Goal: Information Seeking & Learning: Learn about a topic

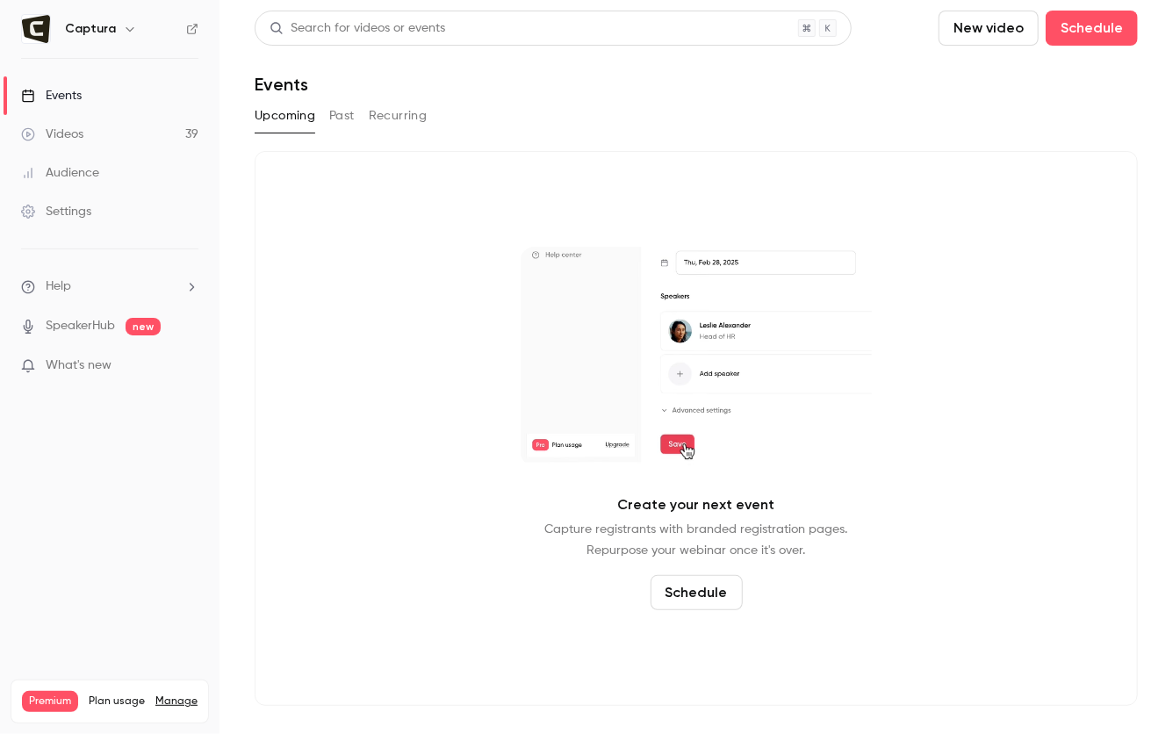
click at [112, 140] on link "Videos 39" at bounding box center [109, 134] width 219 height 39
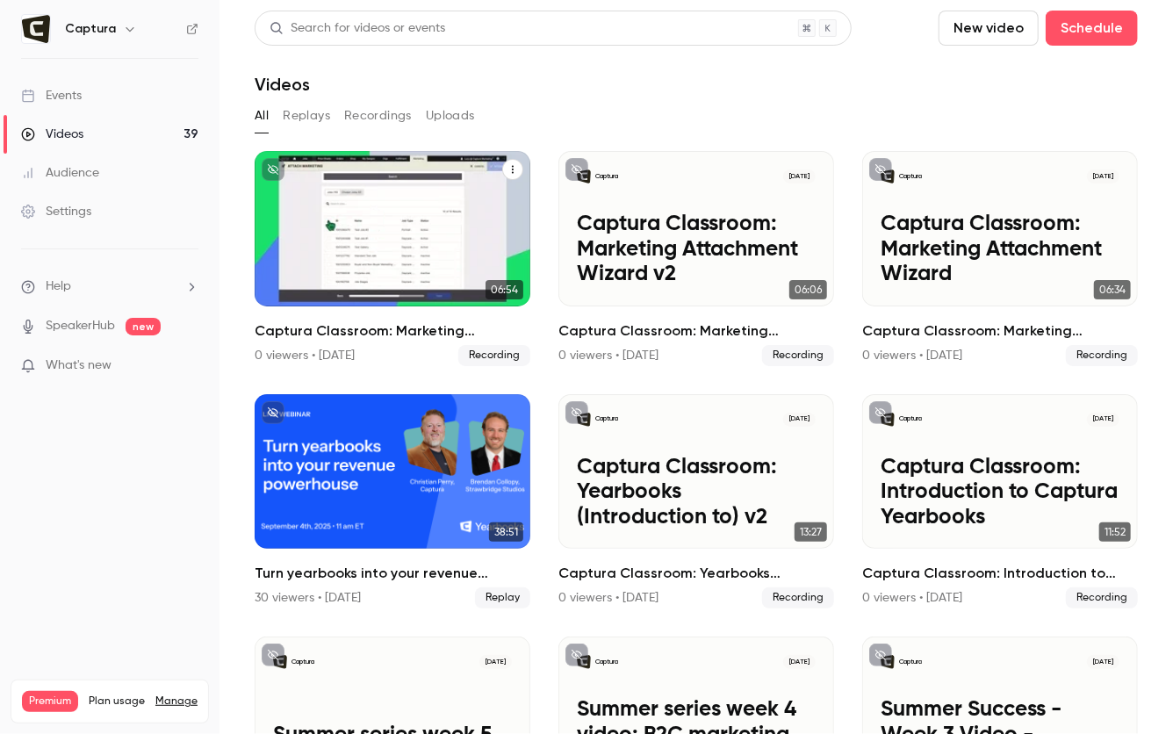
click at [301, 188] on div "Captura [DATE] Captura Classroom: Marketing Attachment Wizard v3" at bounding box center [393, 228] width 276 height 155
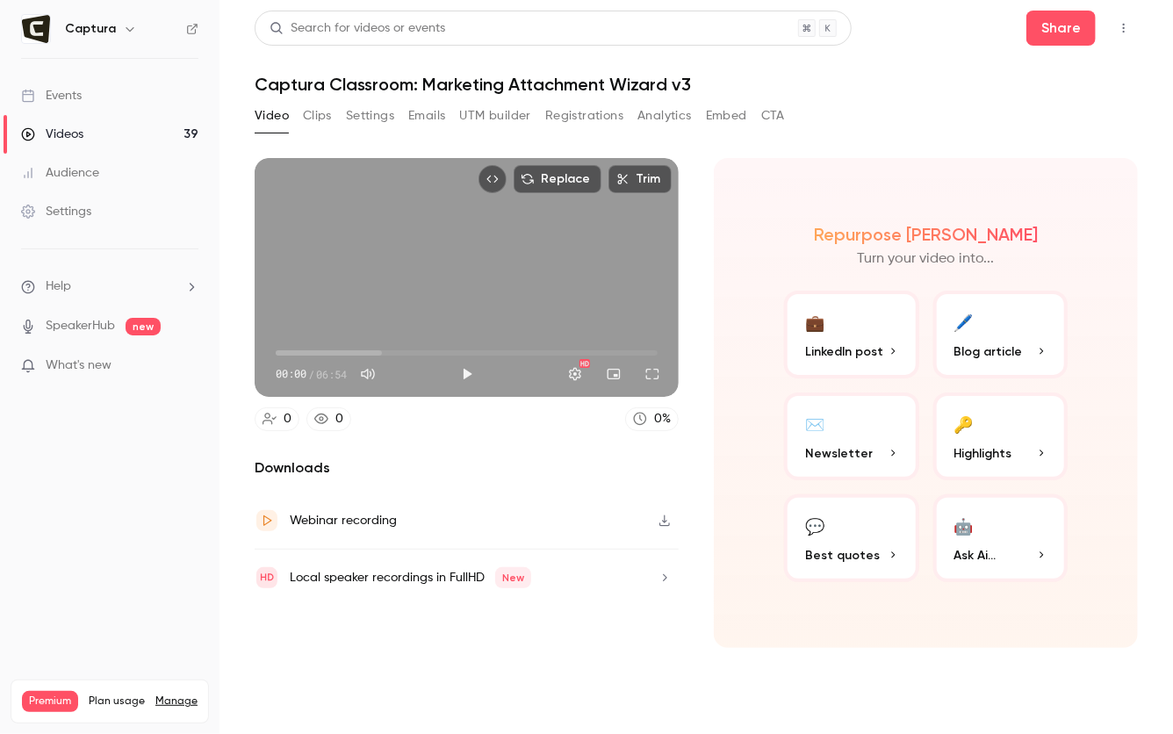
click at [326, 118] on button "Clips" at bounding box center [317, 116] width 29 height 28
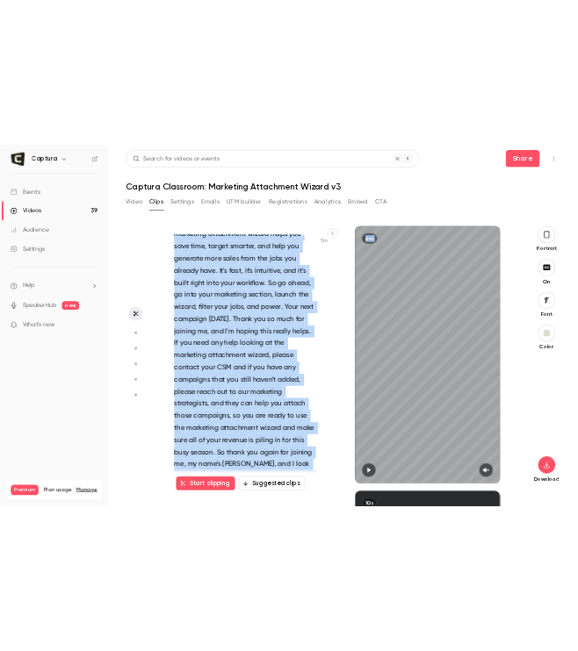
scroll to position [3203, 0]
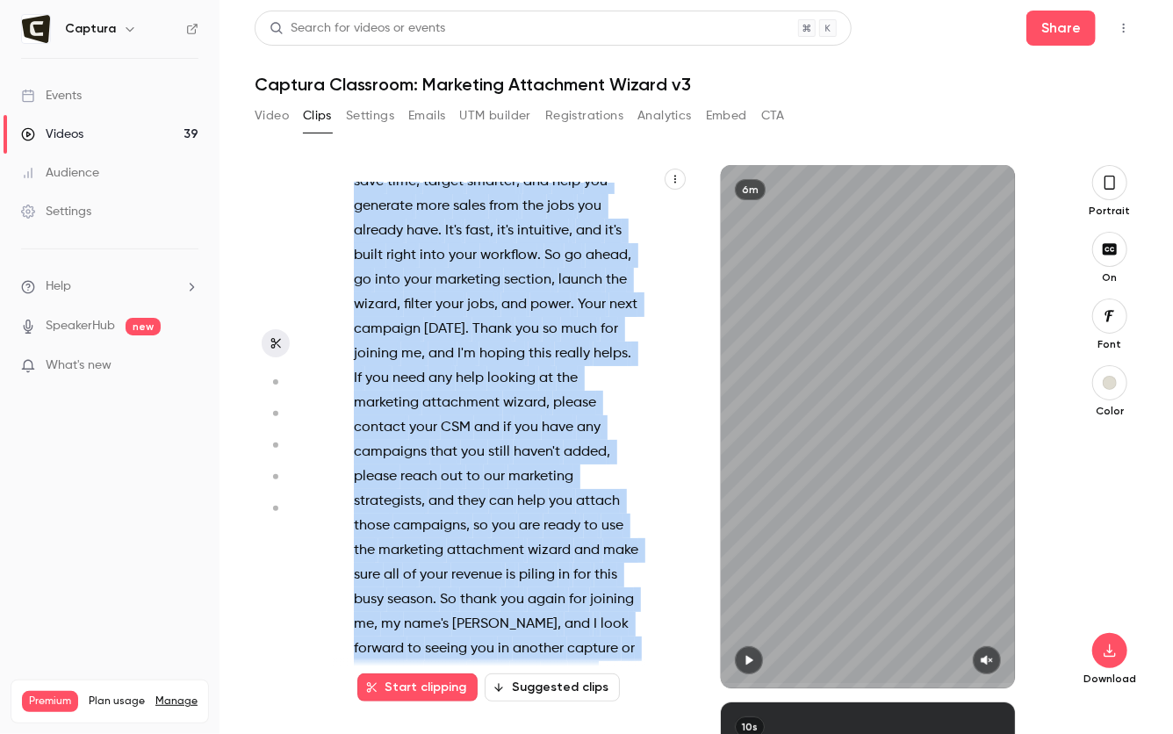
drag, startPoint x: 350, startPoint y: 192, endPoint x: 588, endPoint y: 664, distance: 528.7
click at [588, 664] on div "Hi everyone and welcome to another episode of our Capturera classroom . My name…" at bounding box center [510, 426] width 357 height 523
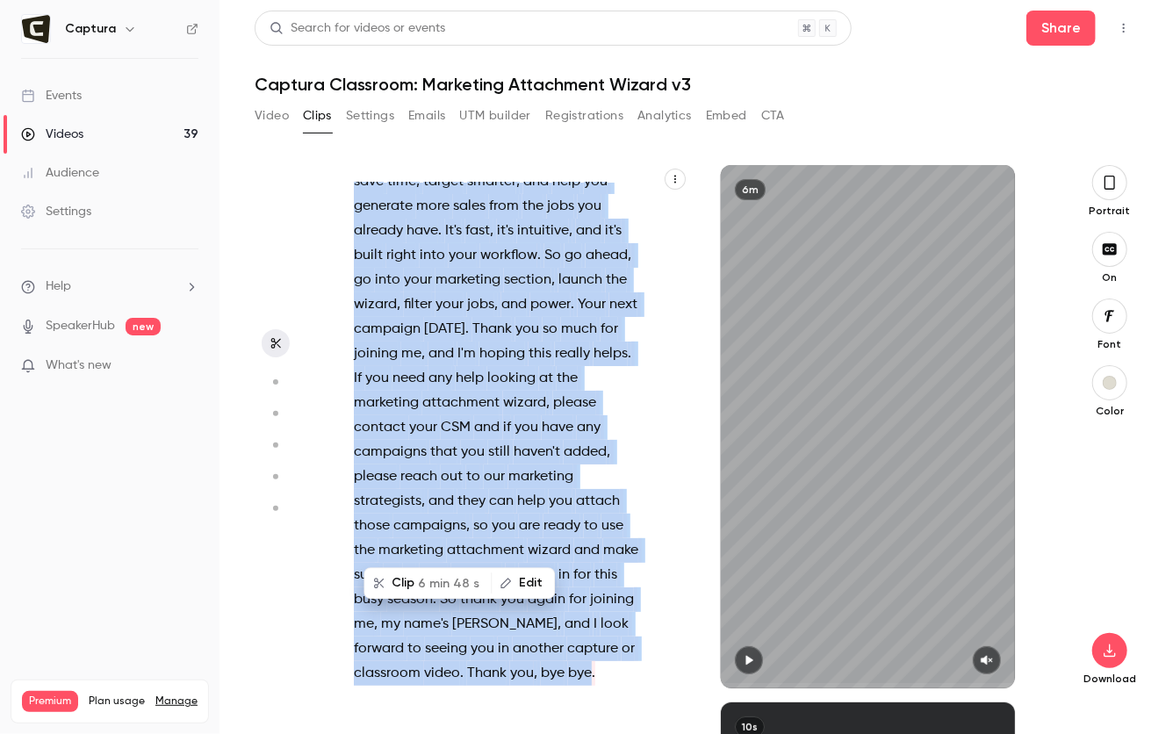
copy div "Hi everyone and welcome to another episode of our Capturera classroom . My name…"
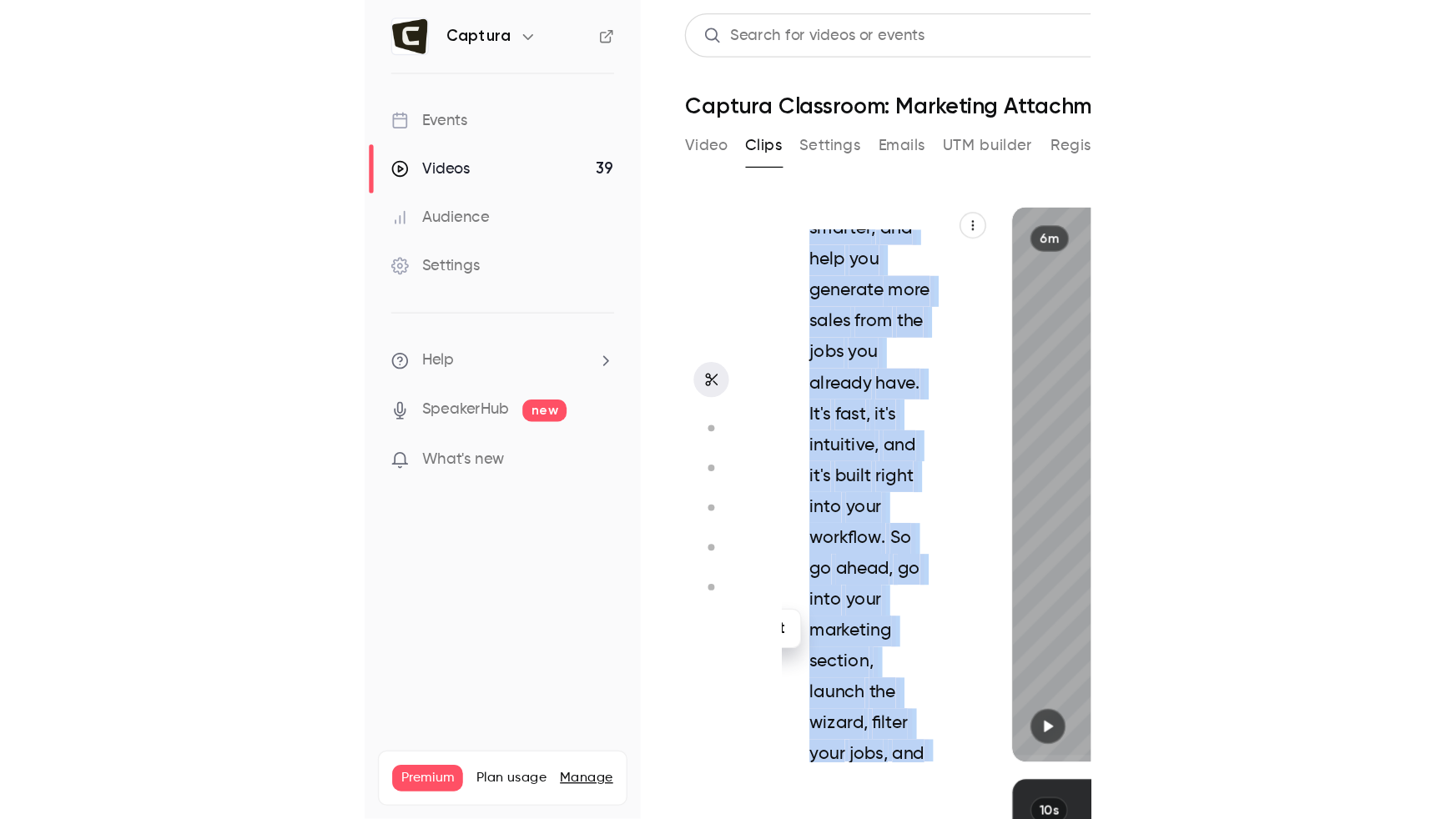
scroll to position [1638, 0]
